Goal: Task Accomplishment & Management: Complete application form

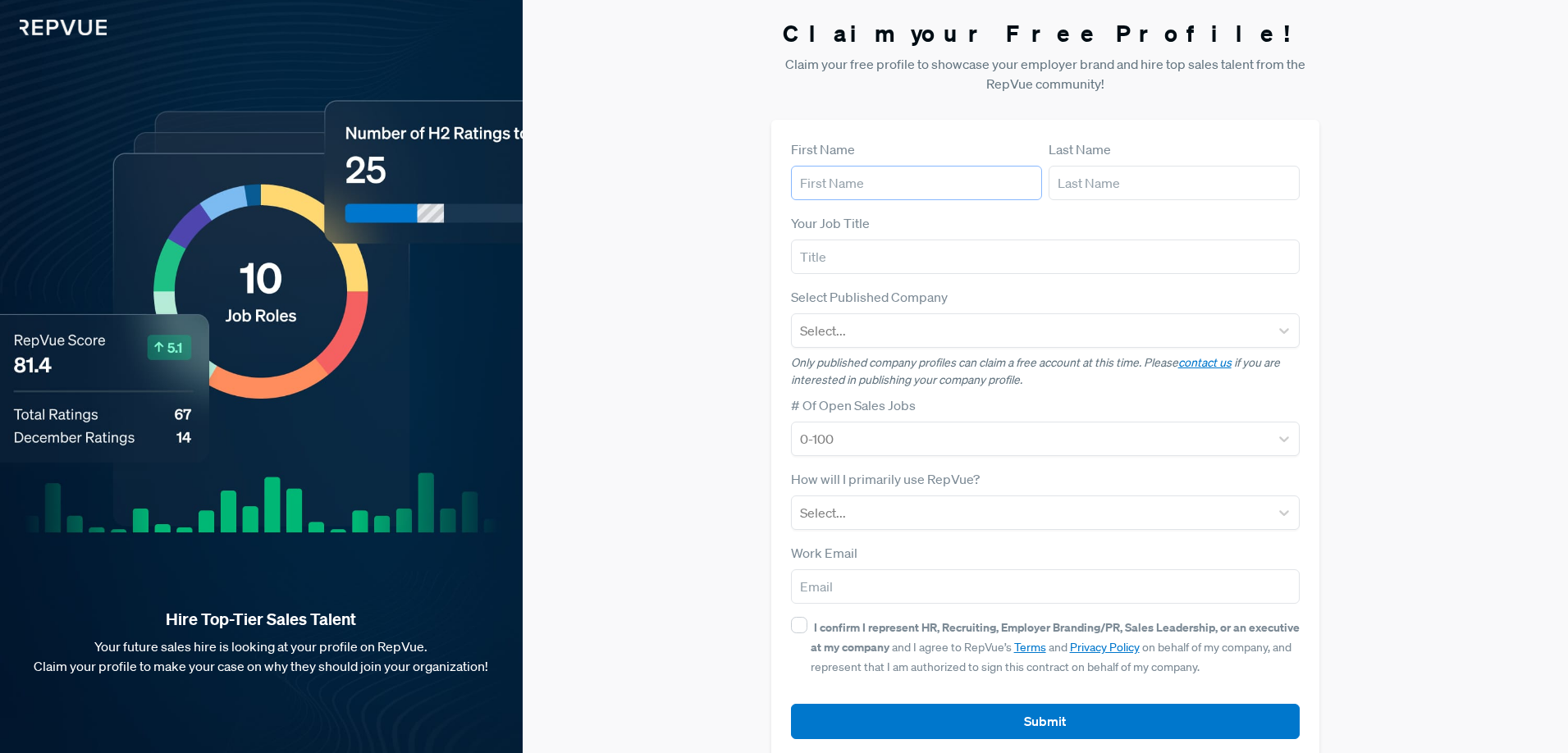
click at [873, 173] on input "text" at bounding box center [916, 183] width 251 height 35
type input "[PERSON_NAME]"
type input "Spekit"
type input "[PERSON_NAME][EMAIL_ADDRESS][DOMAIN_NAME]"
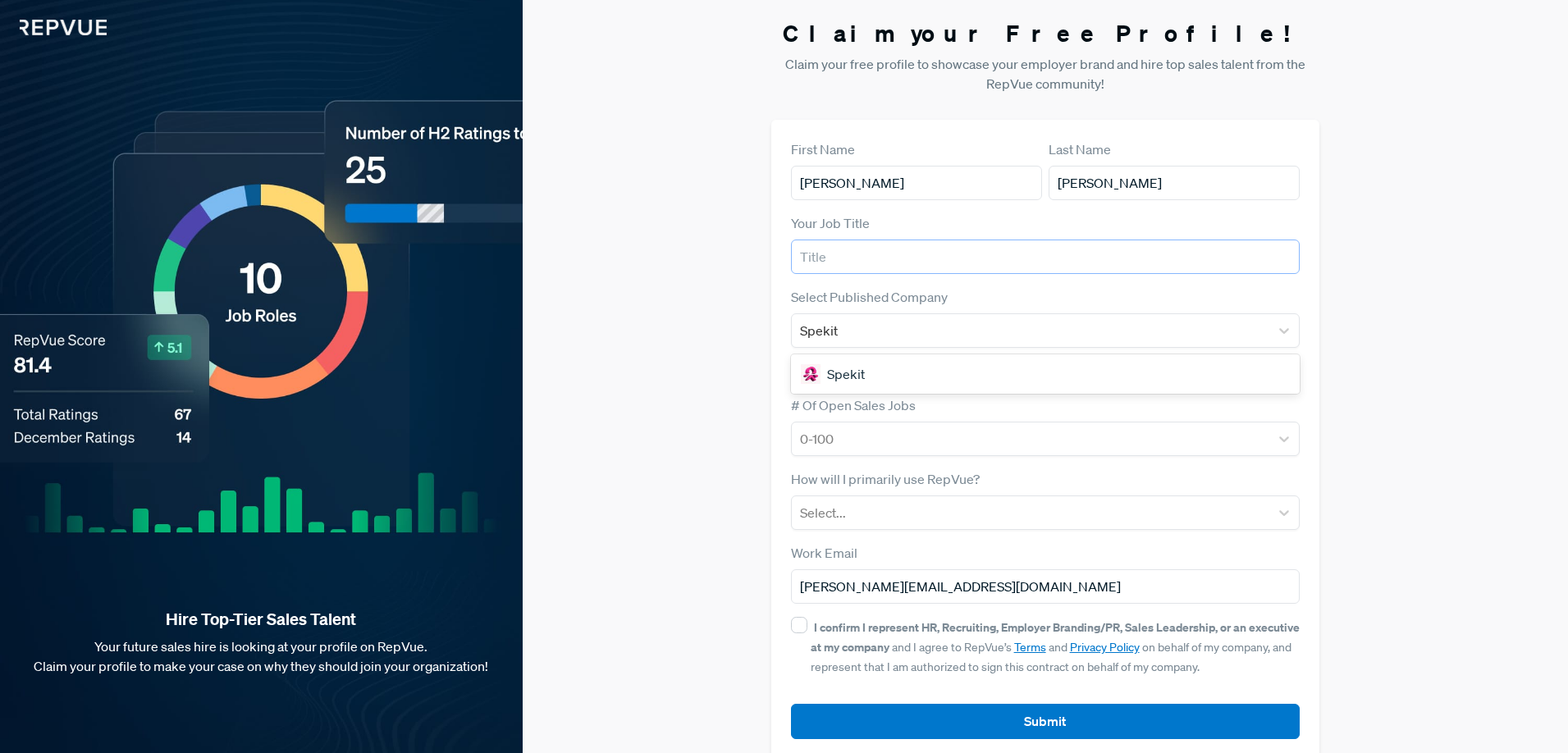
click at [888, 251] on input "text" at bounding box center [1046, 256] width 509 height 35
click at [851, 368] on div "Spekit" at bounding box center [1046, 374] width 509 height 33
click at [832, 257] on input "text" at bounding box center [1046, 256] width 509 height 35
type input "Sr. Director, People & Recruiting"
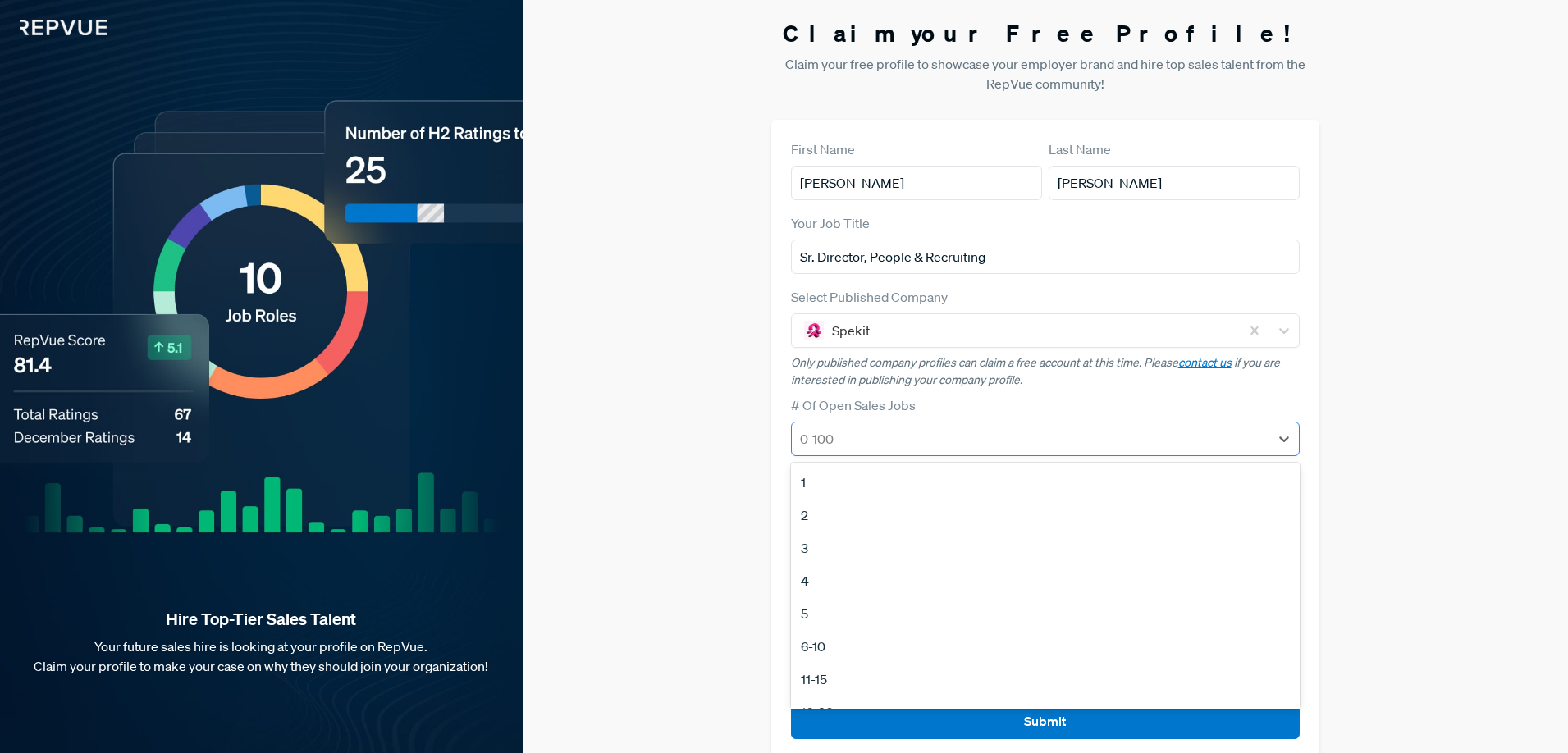
click at [963, 446] on div at bounding box center [1031, 438] width 462 height 23
click at [828, 660] on div "51-100" at bounding box center [1046, 665] width 509 height 33
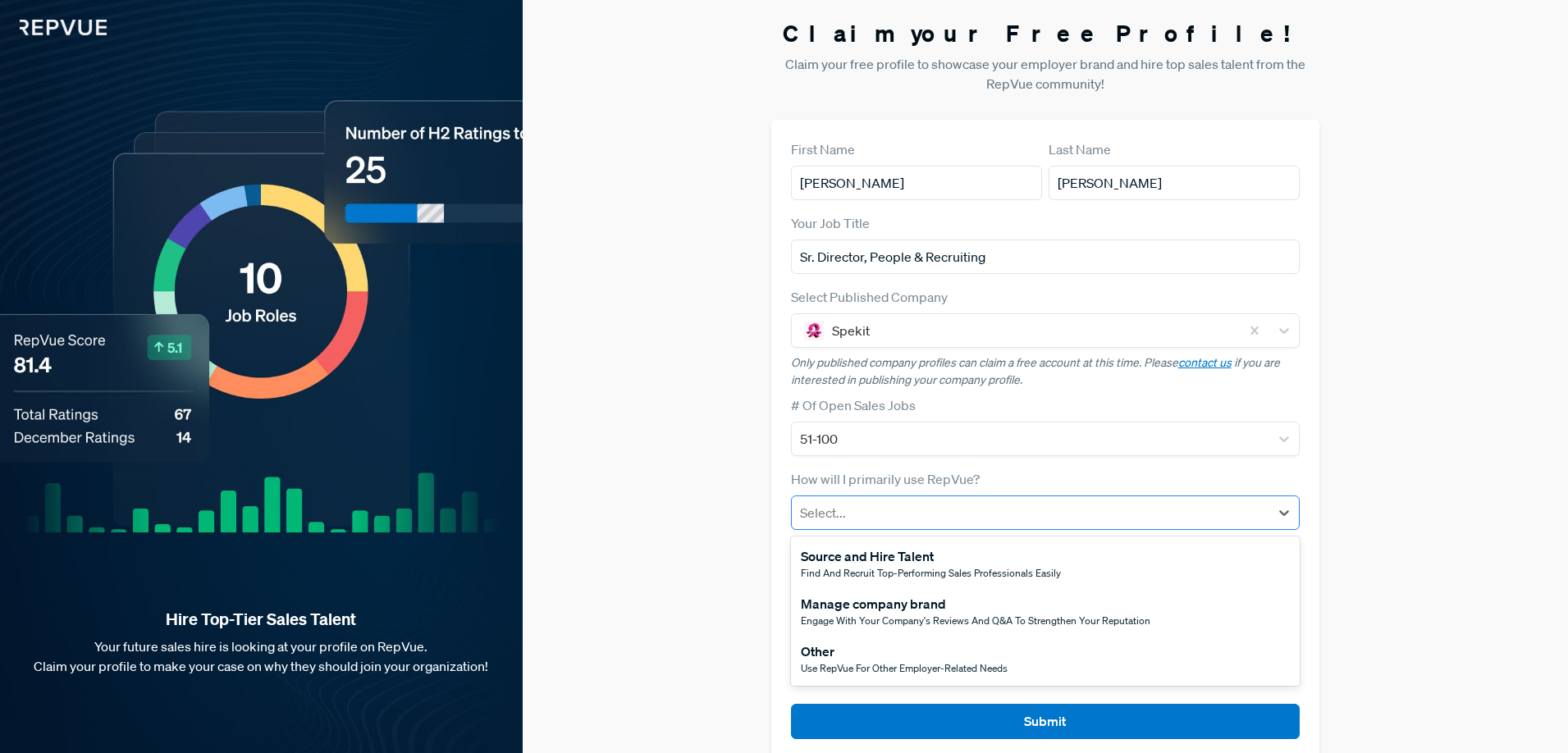
click at [863, 517] on div at bounding box center [1031, 512] width 462 height 23
click at [891, 607] on div "Manage company brand" at bounding box center [975, 603] width 349 height 19
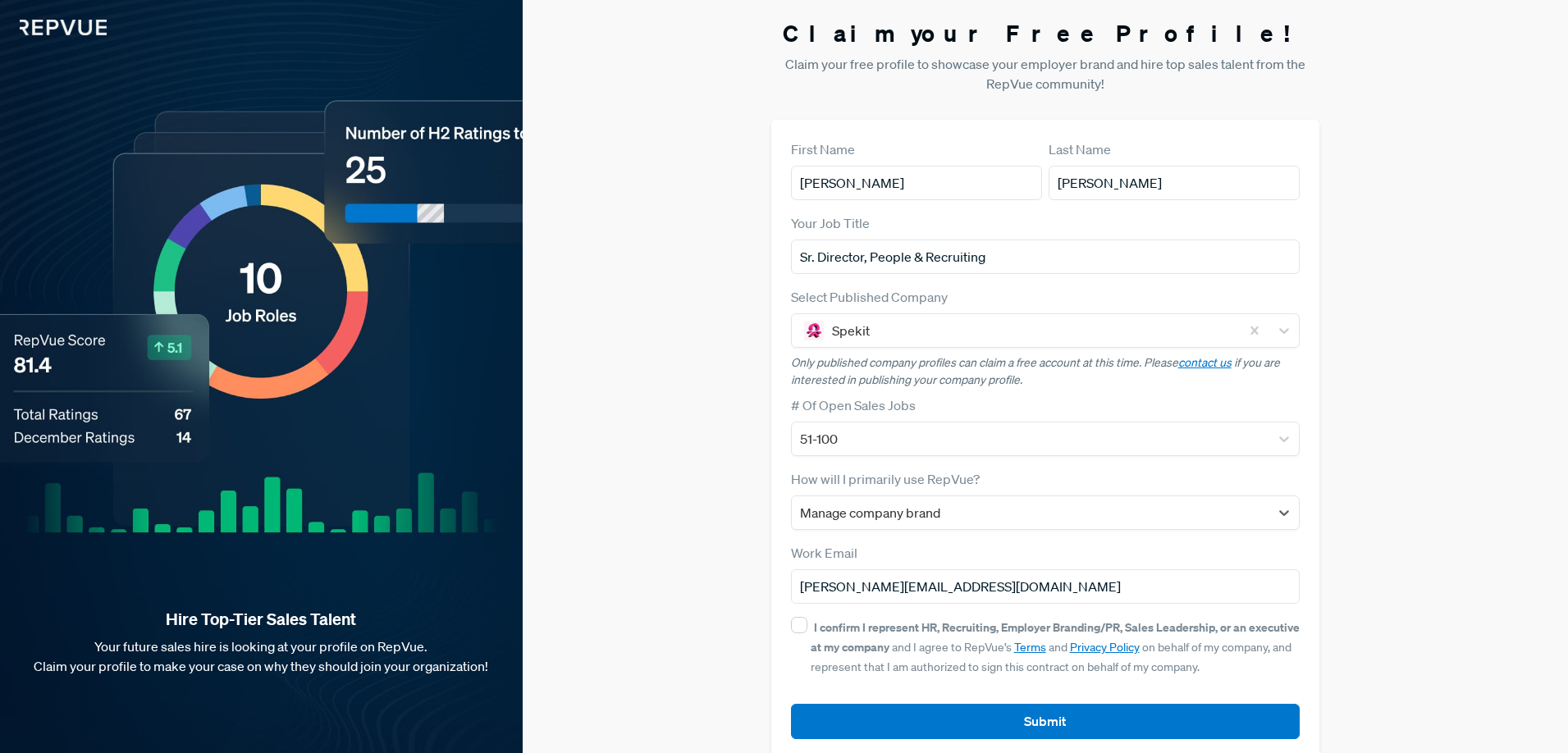
scroll to position [25, 0]
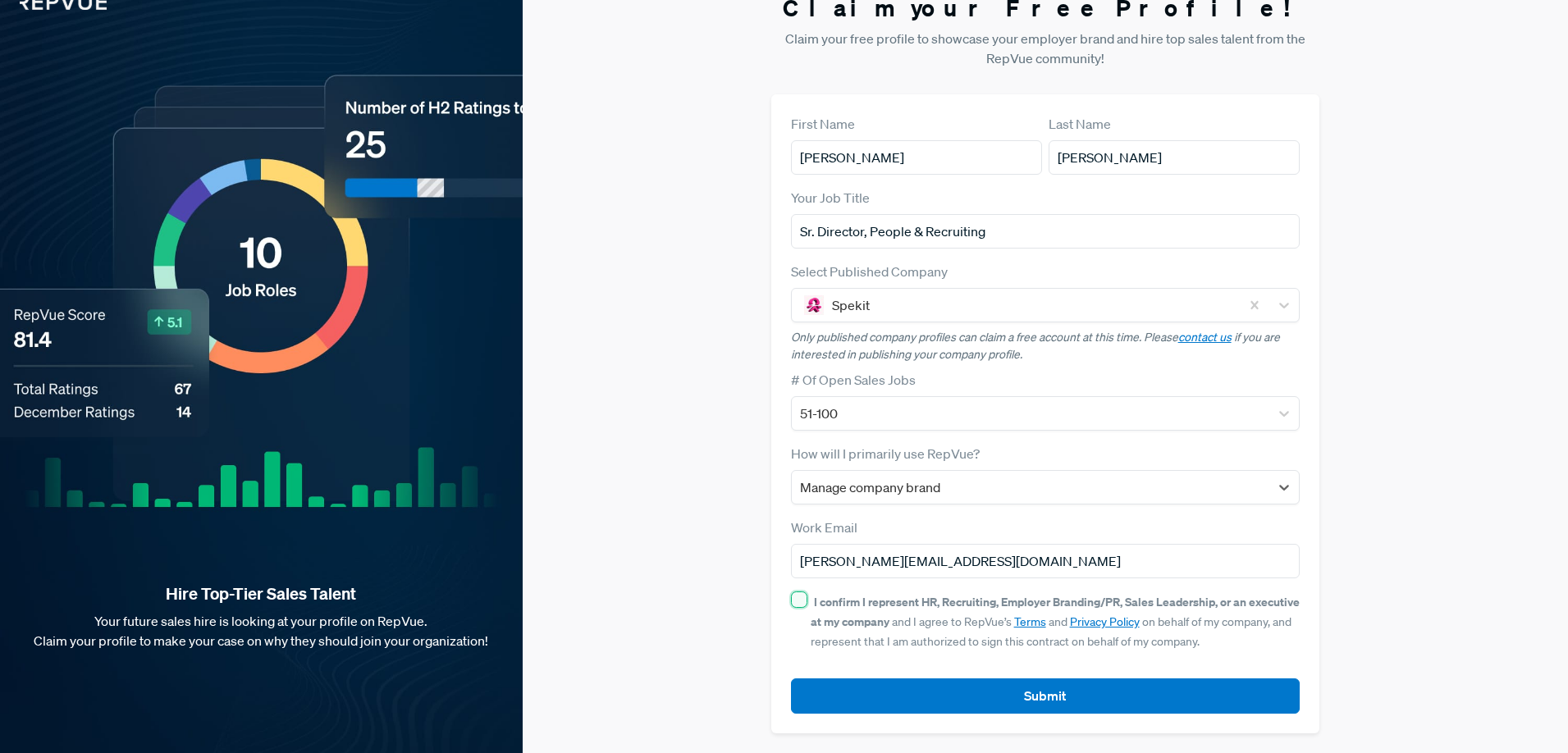
click at [801, 601] on input "I confirm I represent HR, Recruiting, Employer Branding/PR, Sales Leadership, o…" at bounding box center [799, 599] width 16 height 16
checkbox input "true"
drag, startPoint x: 931, startPoint y: 688, endPoint x: 972, endPoint y: 689, distance: 41.0
click at [931, 688] on button "Submit" at bounding box center [1046, 696] width 509 height 36
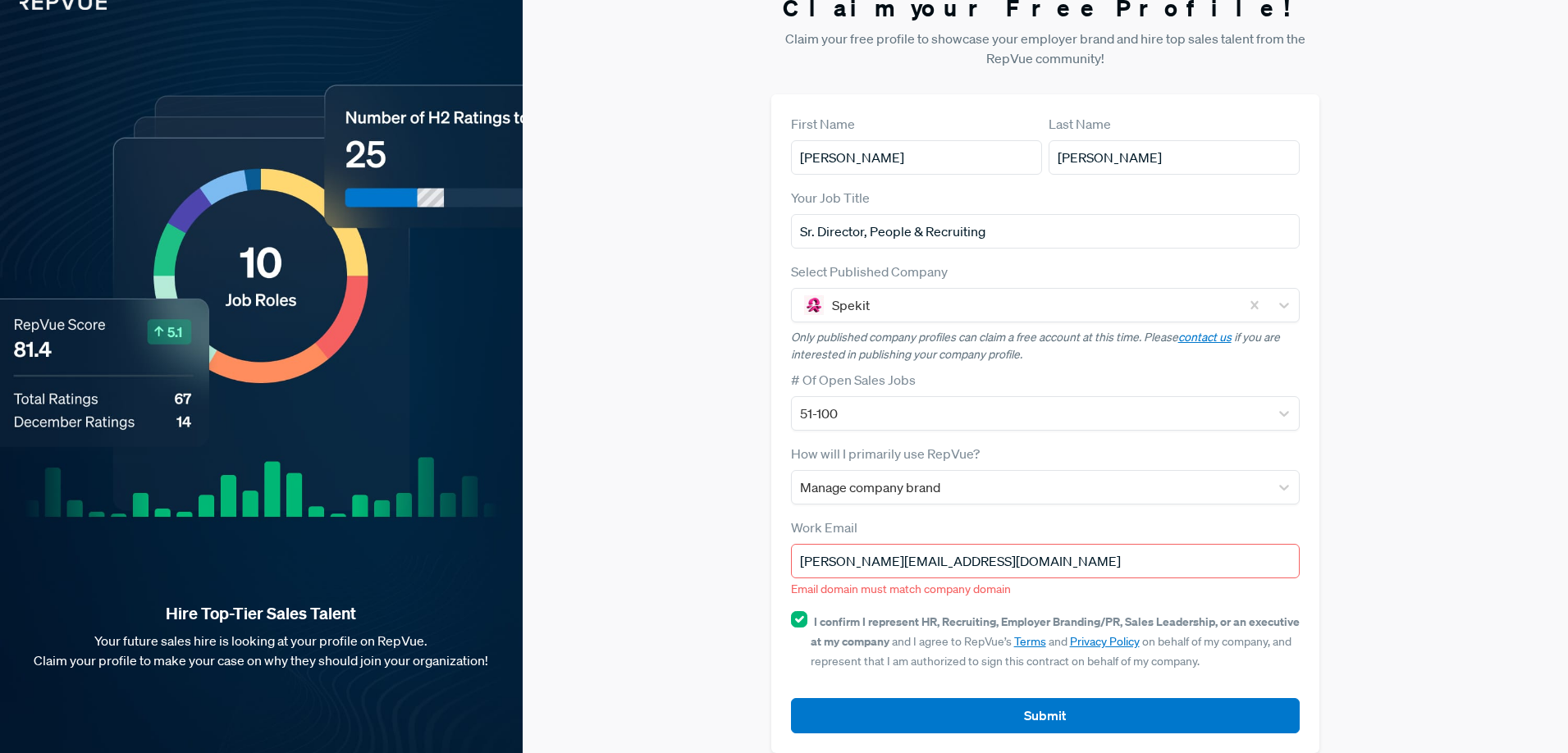
click at [957, 547] on input "[PERSON_NAME][EMAIL_ADDRESS][DOMAIN_NAME]" at bounding box center [1046, 561] width 509 height 35
click at [938, 557] on input "[PERSON_NAME][EMAIL_ADDRESS][DOMAIN_NAME]" at bounding box center [1046, 561] width 509 height 35
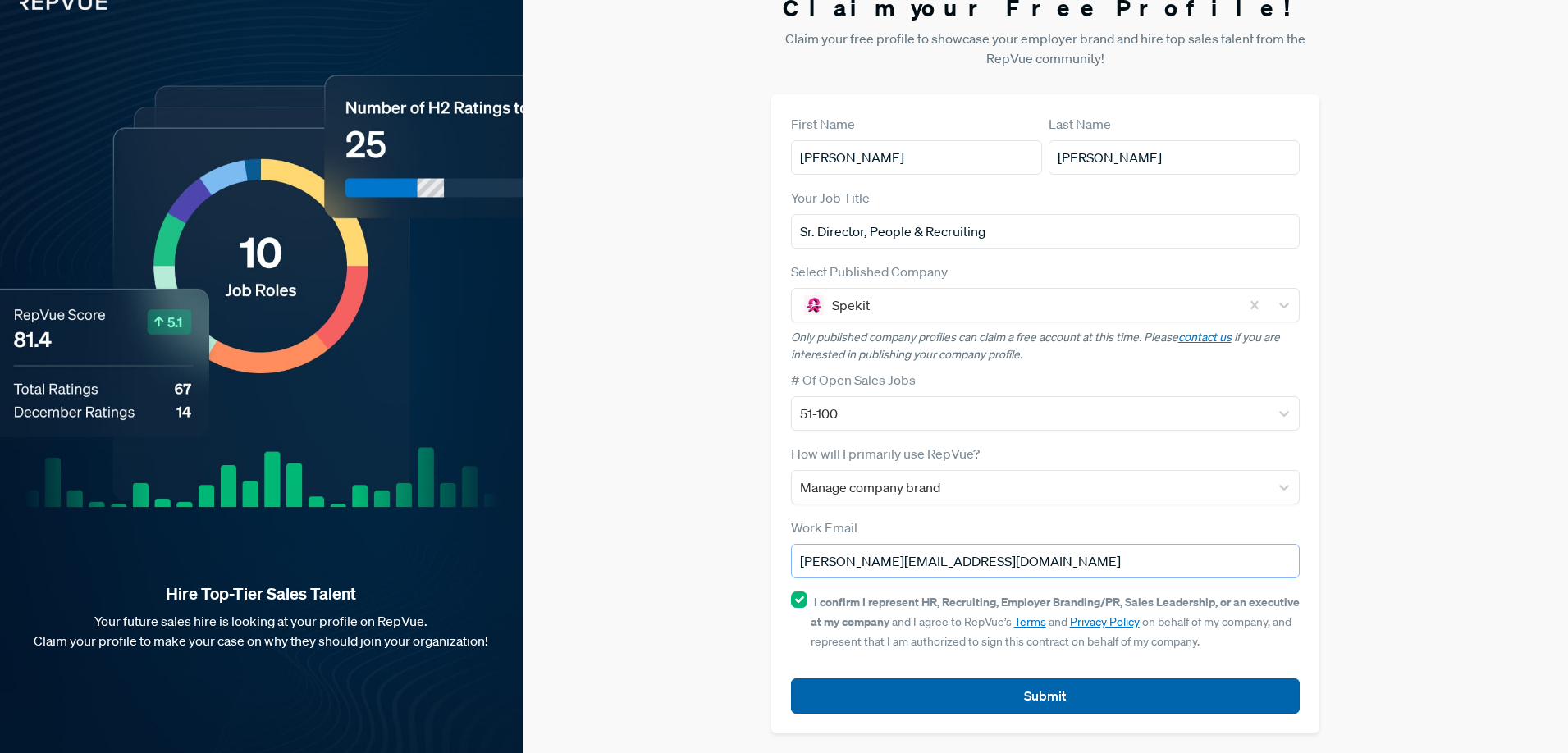
type input "[PERSON_NAME][EMAIL_ADDRESS][DOMAIN_NAME]"
click at [930, 683] on button "Submit" at bounding box center [1046, 696] width 509 height 36
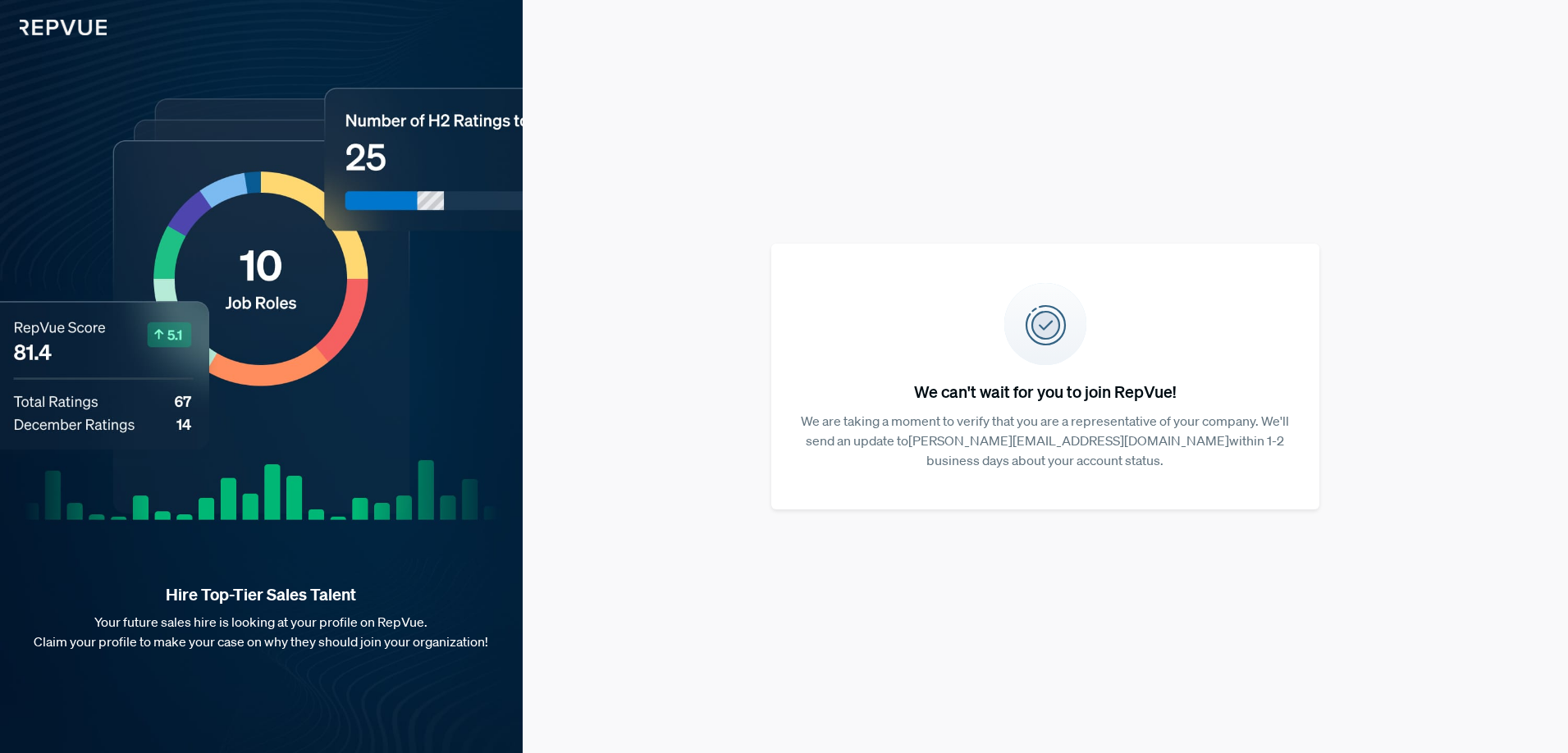
scroll to position [0, 0]
click at [1055, 439] on p "We are taking a moment to verify that you are a representative of your company.…" at bounding box center [1045, 441] width 497 height 59
drag, startPoint x: 1055, startPoint y: 439, endPoint x: 1053, endPoint y: 456, distance: 17.1
click at [1053, 456] on p "We are taking a moment to verify that you are a representative of your company.…" at bounding box center [1045, 441] width 497 height 59
